Goal: Transaction & Acquisition: Purchase product/service

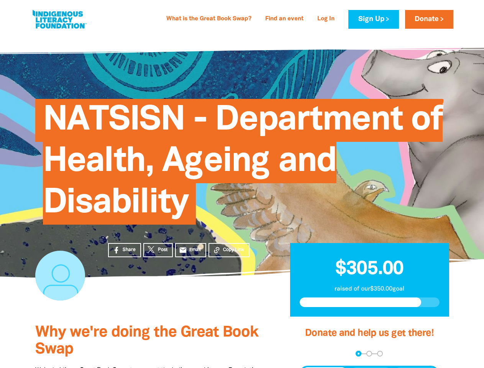
click at [242, 184] on span "NATSISN - Department of Health, Ageing and Disability" at bounding box center [242, 165] width 399 height 120
click at [229, 250] on span "Copy Link" at bounding box center [233, 249] width 21 height 7
click at [309, 353] on div "arrow_back Back Step 1 Step 2 Step 3" at bounding box center [369, 353] width 140 height 6
click at [358, 353] on div "Navigate to step 1 of 3 to enter your donation amount" at bounding box center [358, 353] width 2 height 2
click at [324, 367] on span "Donation frequency" at bounding box center [324, 374] width 47 height 14
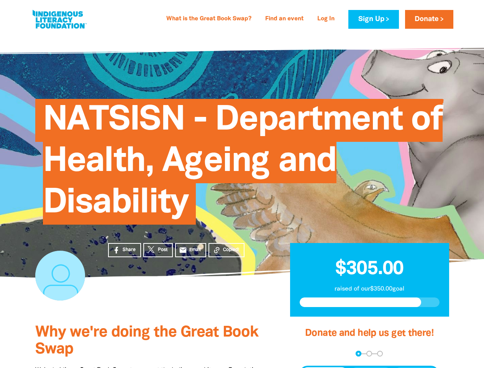
click at [371, 367] on button "Weekly" at bounding box center [371, 374] width 42 height 14
click at [415, 367] on button "Monthly" at bounding box center [415, 374] width 44 height 14
